Goal: Navigation & Orientation: Find specific page/section

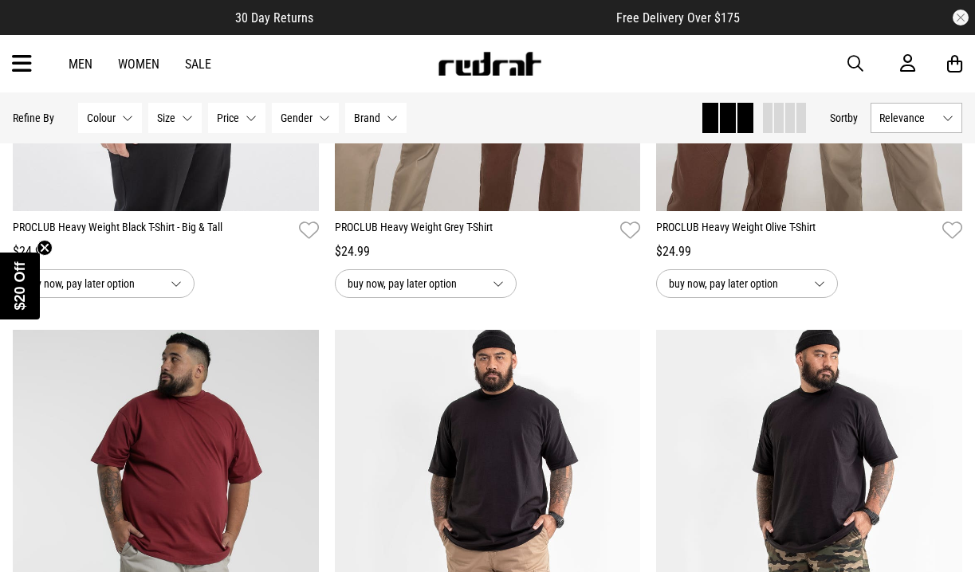
scroll to position [1034, 0]
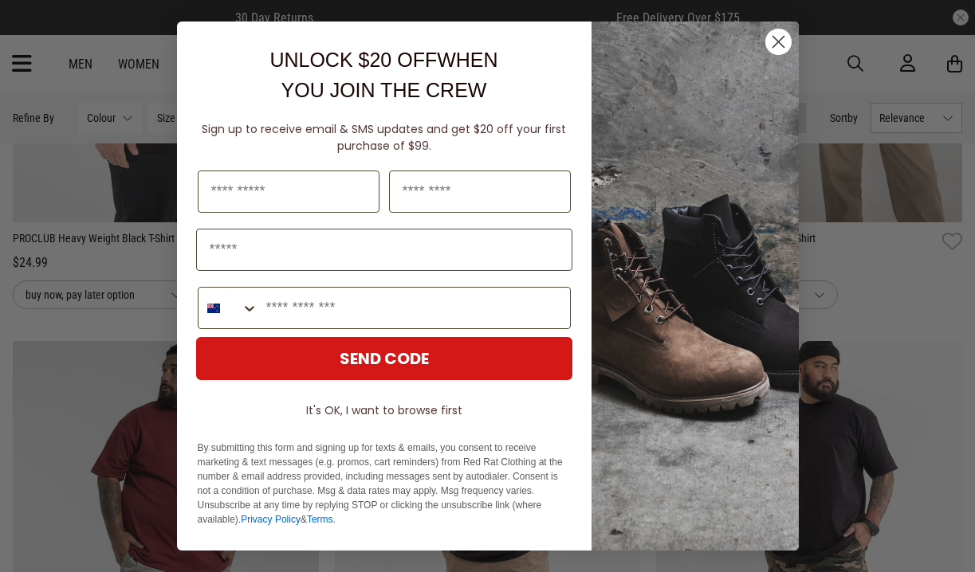
click at [778, 49] on circle "Close dialog" at bounding box center [777, 42] width 26 height 26
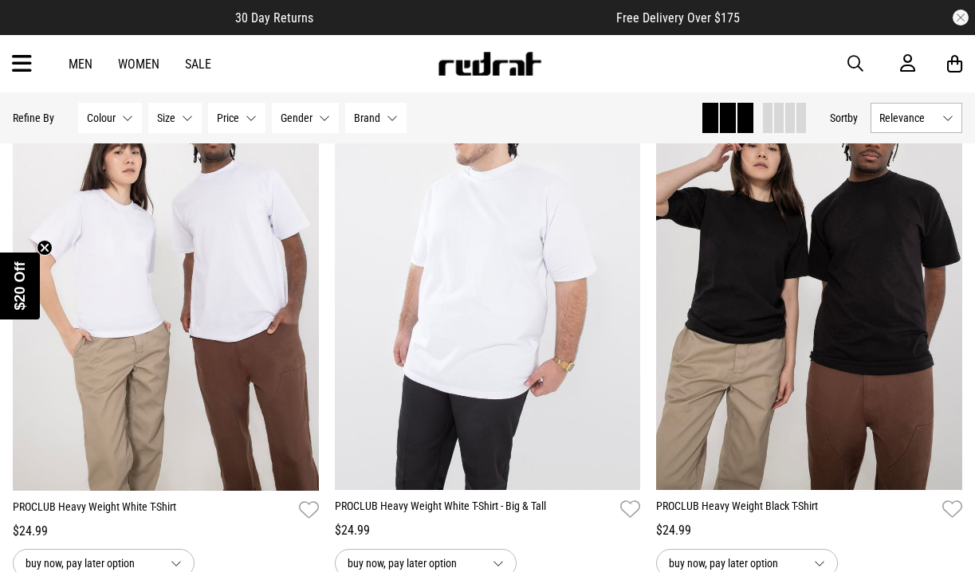
scroll to position [223, 0]
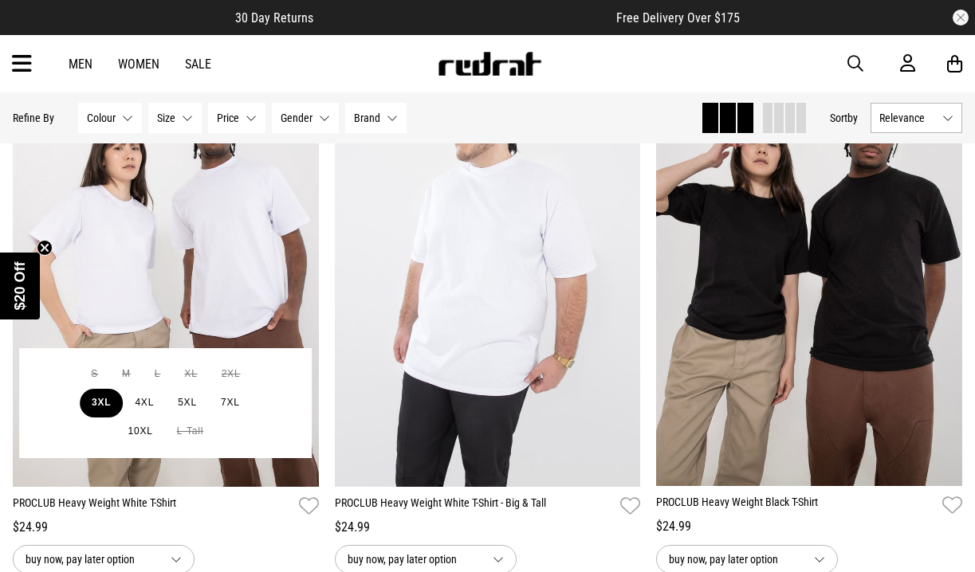
click at [105, 408] on button "3XL" at bounding box center [101, 403] width 43 height 29
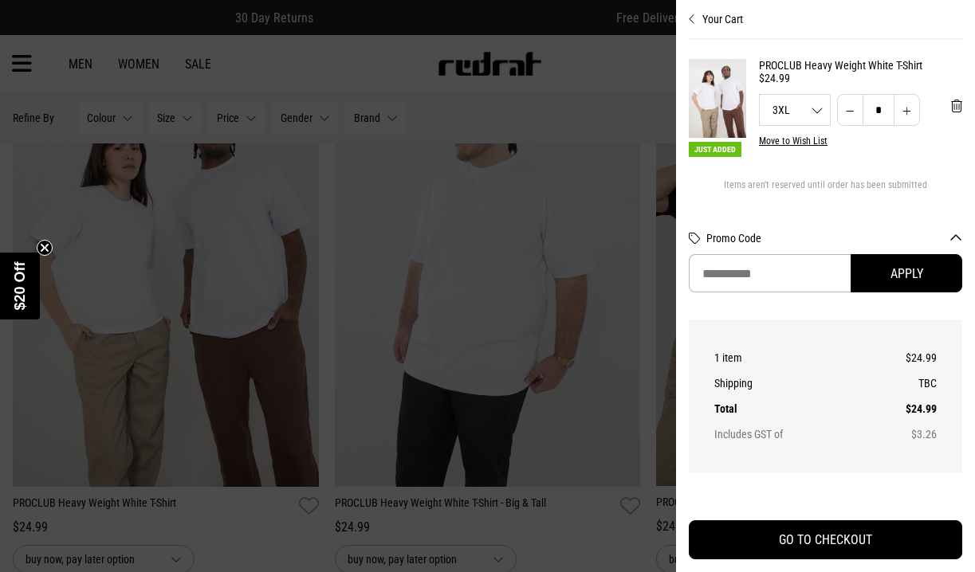
click at [614, 104] on div at bounding box center [487, 286] width 975 height 572
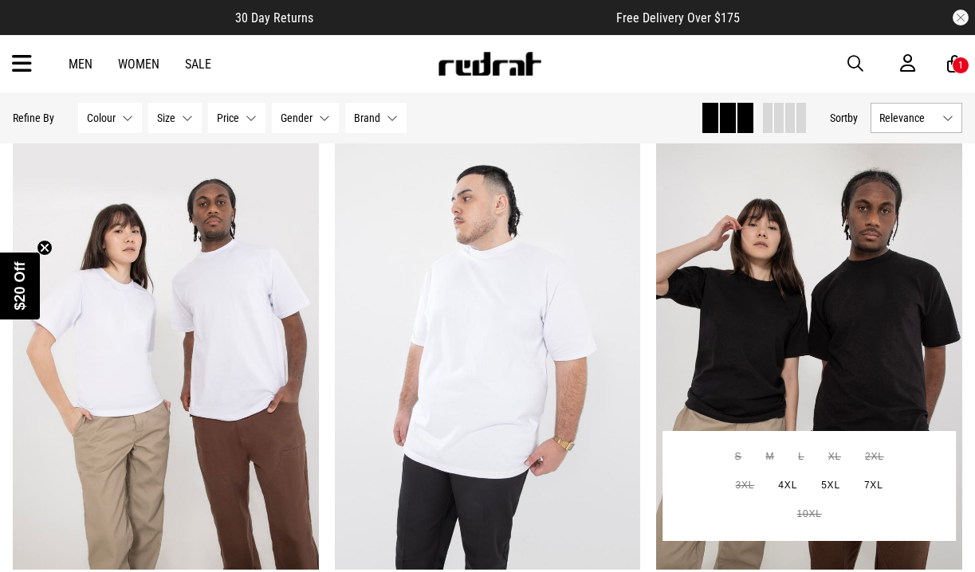
scroll to position [134, 0]
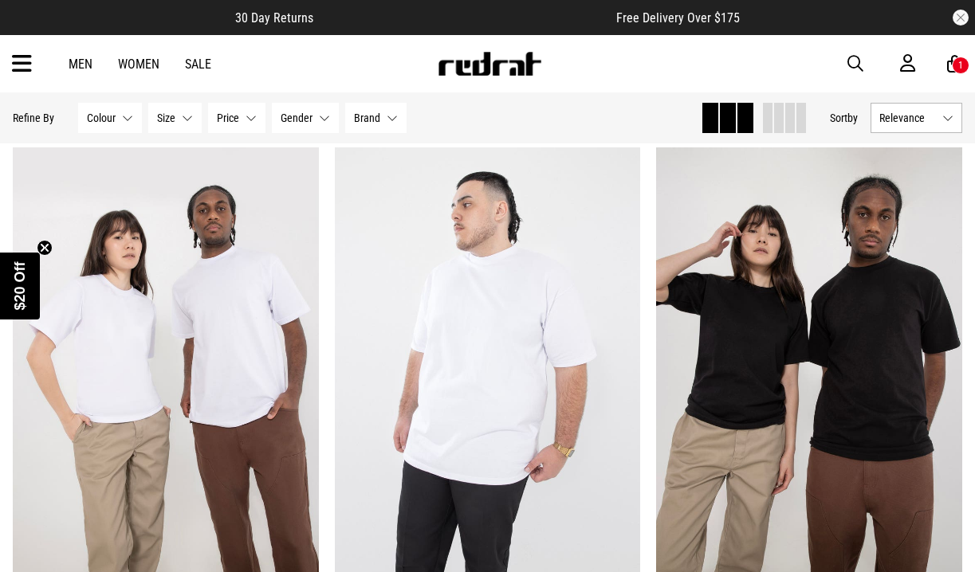
click at [74, 69] on link "Men" at bounding box center [81, 64] width 24 height 15
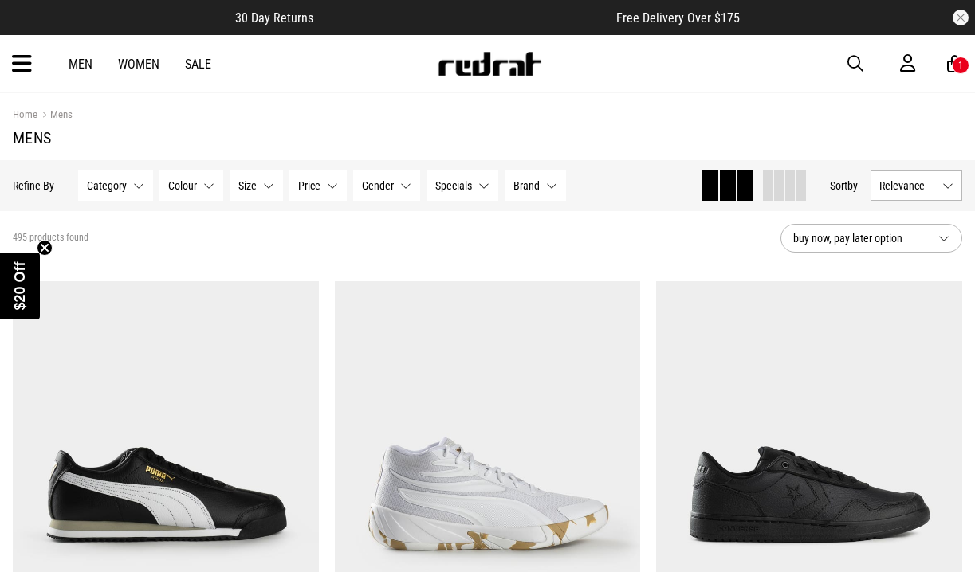
click at [535, 188] on span "Brand" at bounding box center [526, 185] width 26 height 13
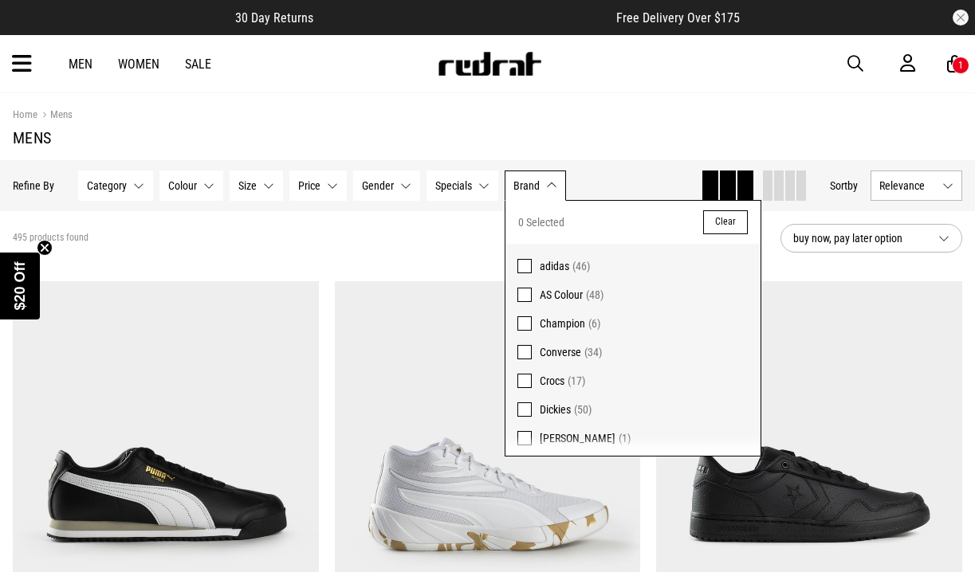
click at [368, 234] on div "495 products found" at bounding box center [390, 238] width 755 height 13
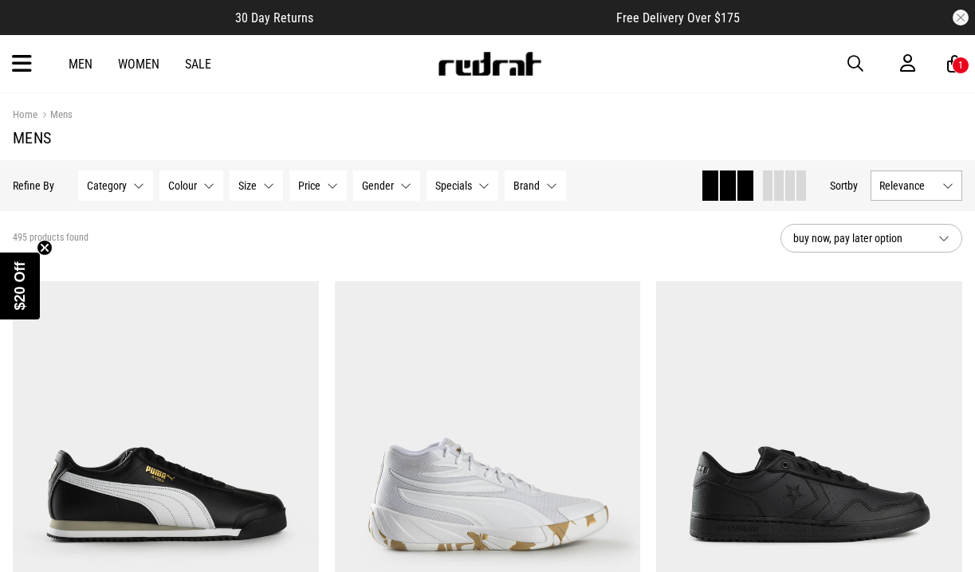
drag, startPoint x: 368, startPoint y: 234, endPoint x: 87, endPoint y: 139, distance: 296.8
click at [355, 234] on div "495 products found" at bounding box center [390, 238] width 755 height 13
click at [19, 66] on icon at bounding box center [22, 64] width 20 height 26
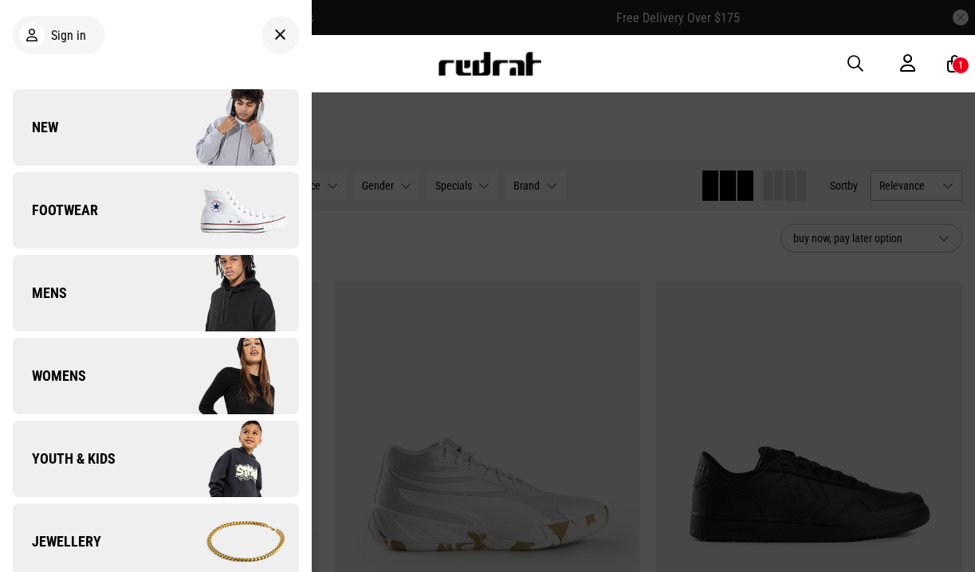
click at [136, 237] on link "Footwear" at bounding box center [156, 210] width 286 height 76
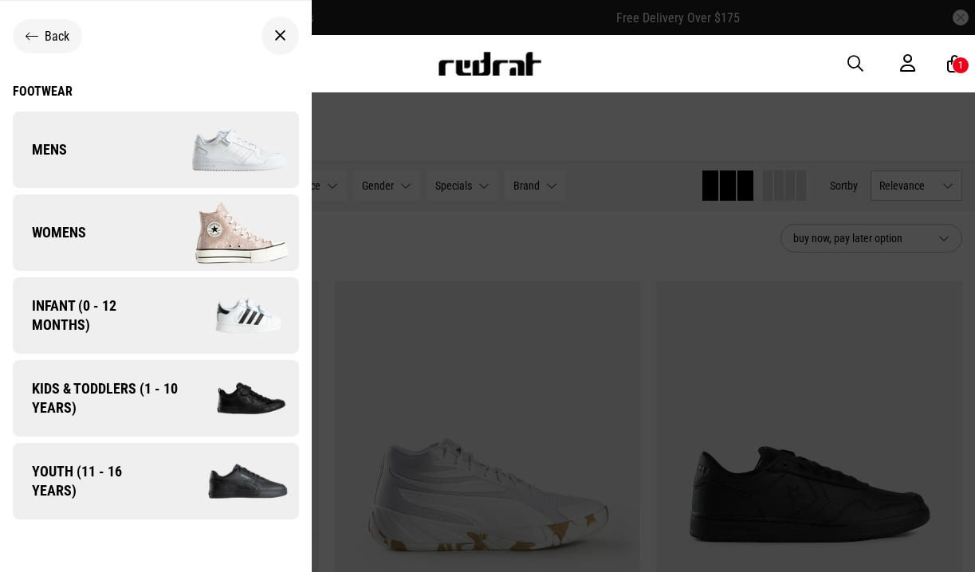
click at [138, 148] on link "Mens" at bounding box center [156, 150] width 286 height 76
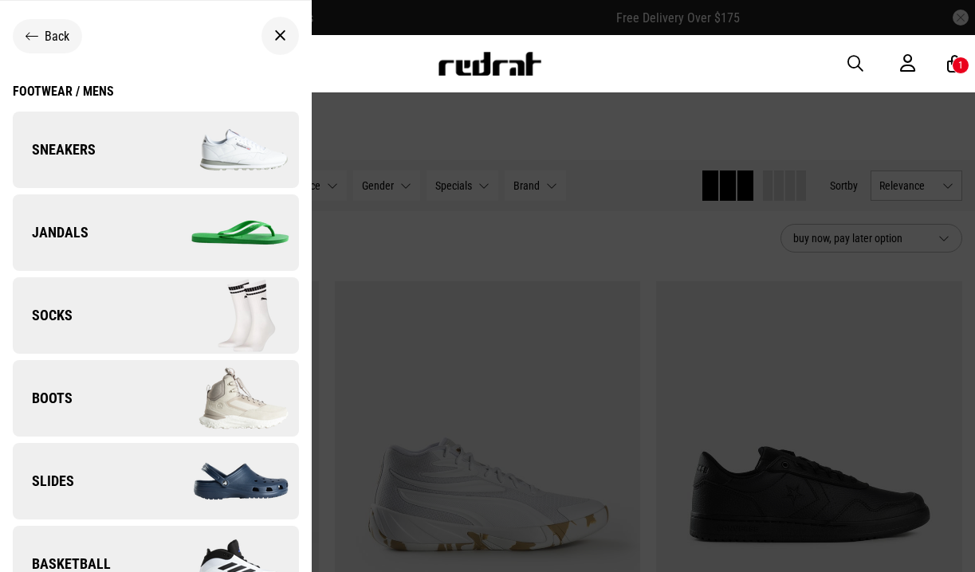
click at [136, 132] on link "Sneakers" at bounding box center [156, 150] width 286 height 76
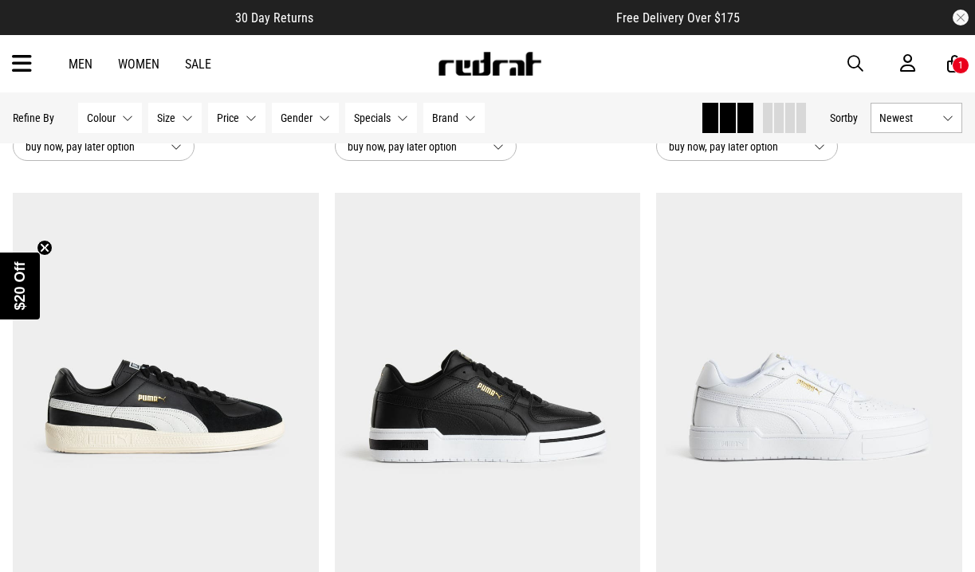
scroll to position [2850, 0]
